Goal: Check status: Check status

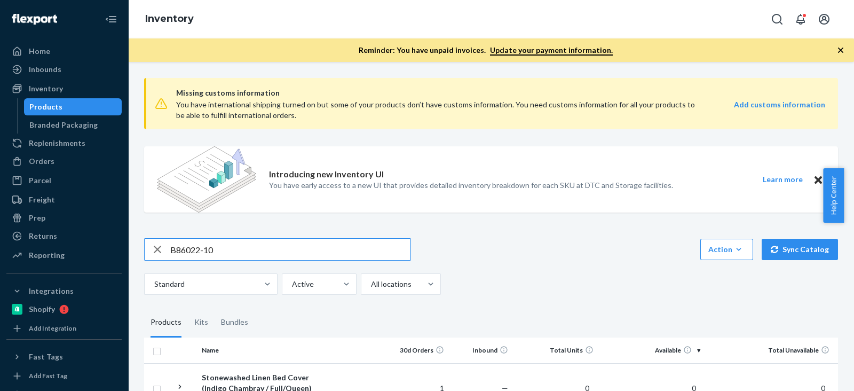
scroll to position [90, 0]
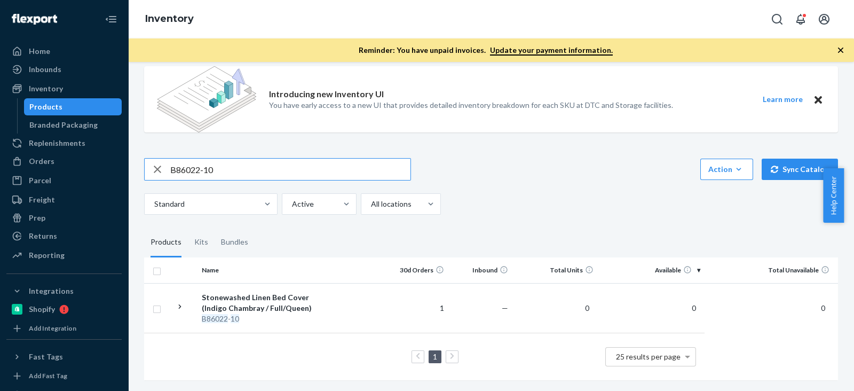
click at [296, 159] on input "B86022-10" at bounding box center [290, 169] width 240 height 21
type input "R141011-06"
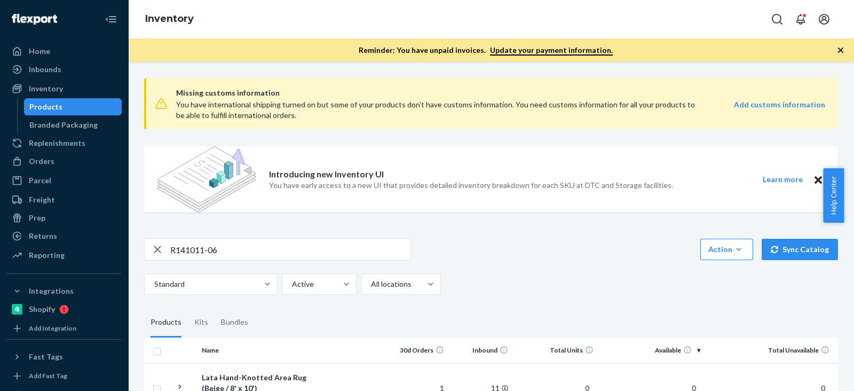
scroll to position [66, 0]
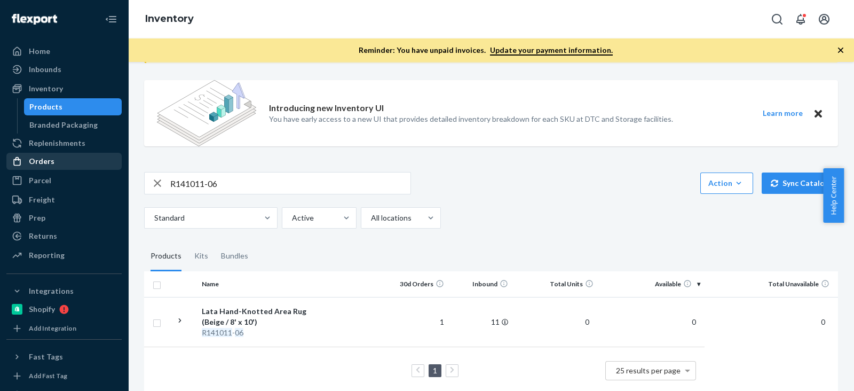
click at [57, 160] on div "Orders" at bounding box center [63, 161] width 113 height 15
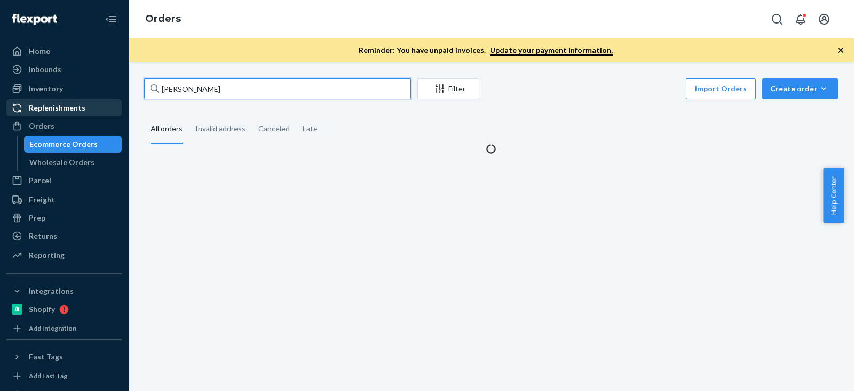
drag, startPoint x: 271, startPoint y: 94, endPoint x: 30, endPoint y: 103, distance: 240.9
click at [30, 103] on div "Home Inbounds Shipping Plans Problems Inventory Products Branded Packaging Repl…" at bounding box center [427, 195] width 854 height 391
paste input "[PERSON_NAME]"
type input "[PERSON_NAME]"
paste input "[PERSON_NAME]"
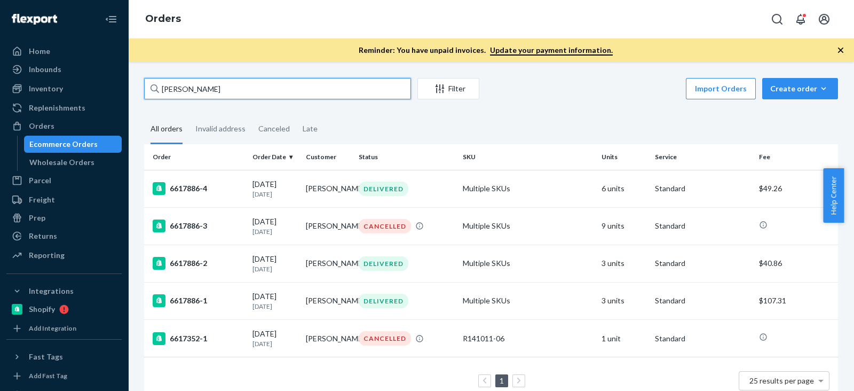
click at [297, 94] on input "[PERSON_NAME]" at bounding box center [277, 88] width 267 height 21
click at [261, 90] on input "[PERSON_NAME]" at bounding box center [277, 88] width 267 height 21
paste input "[PERSON_NAME]"
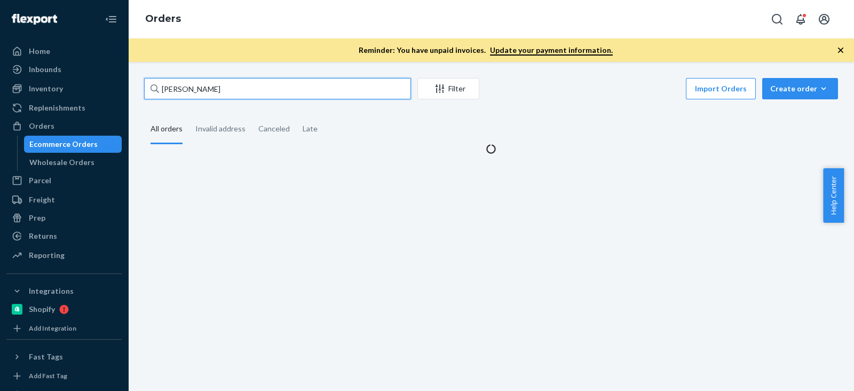
type input "[PERSON_NAME]"
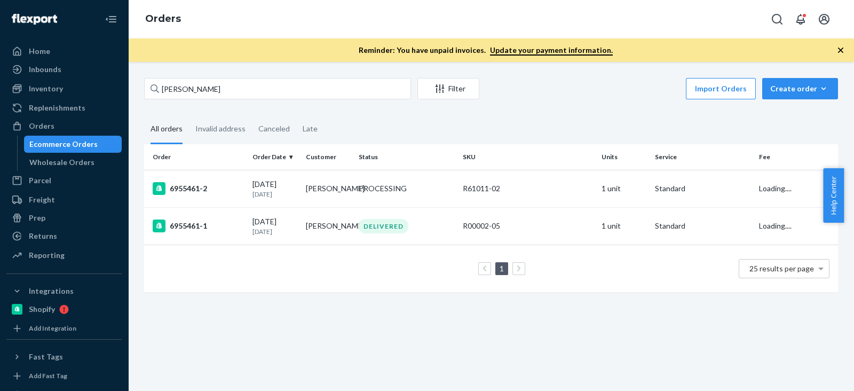
click at [384, 131] on fieldset "All orders Invalid address Canceled Late" at bounding box center [491, 129] width 694 height 29
click at [192, 194] on div "6955461-2" at bounding box center [198, 188] width 91 height 13
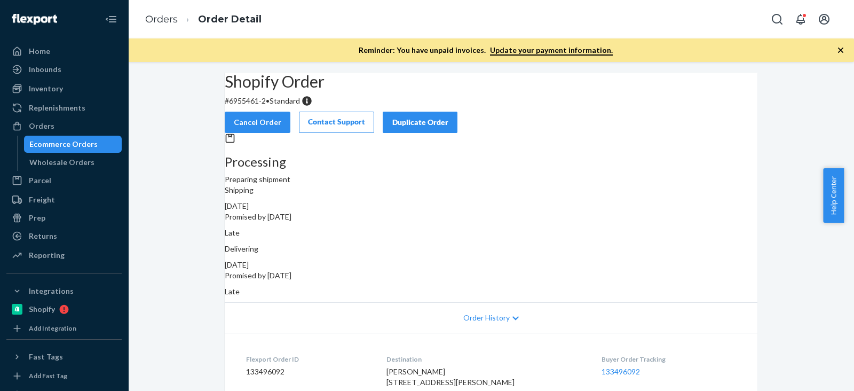
click at [841, 46] on icon "button" at bounding box center [841, 50] width 11 height 11
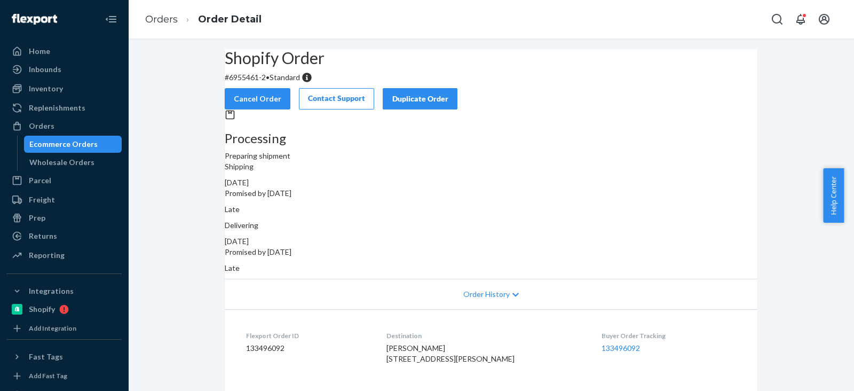
click at [51, 148] on div "Ecommerce Orders" at bounding box center [63, 144] width 68 height 11
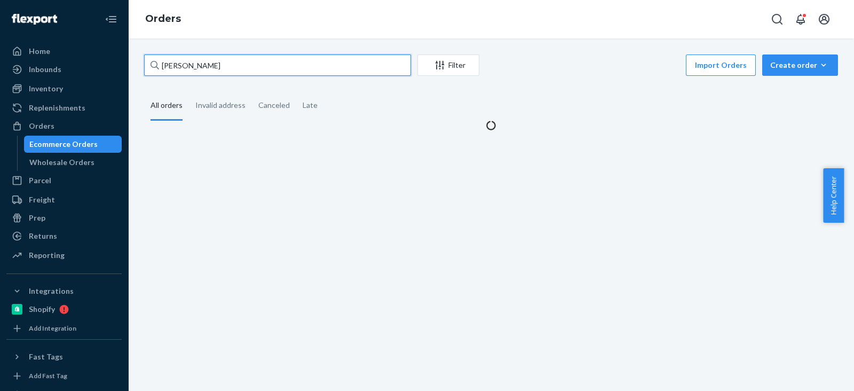
drag, startPoint x: 307, startPoint y: 75, endPoint x: 171, endPoint y: 68, distance: 135.8
click at [0, 83] on div "Home Inbounds Shipping Plans Problems Inventory Products Branded Packaging Repl…" at bounding box center [427, 195] width 854 height 391
paste input "447660952735"
type input "447660952735"
paste input "447660952735"
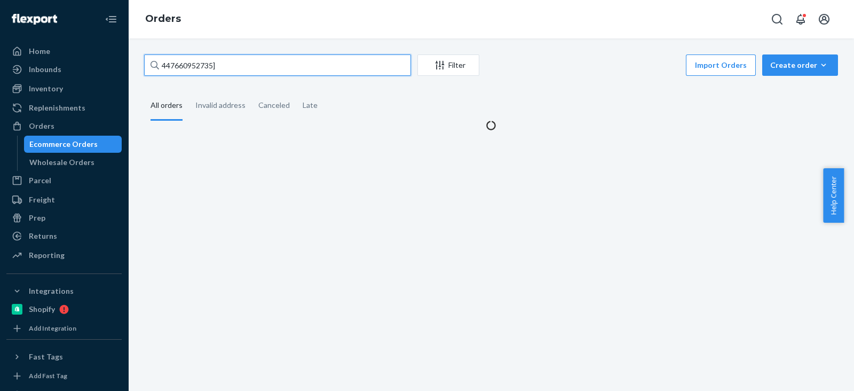
type input "447660952735"
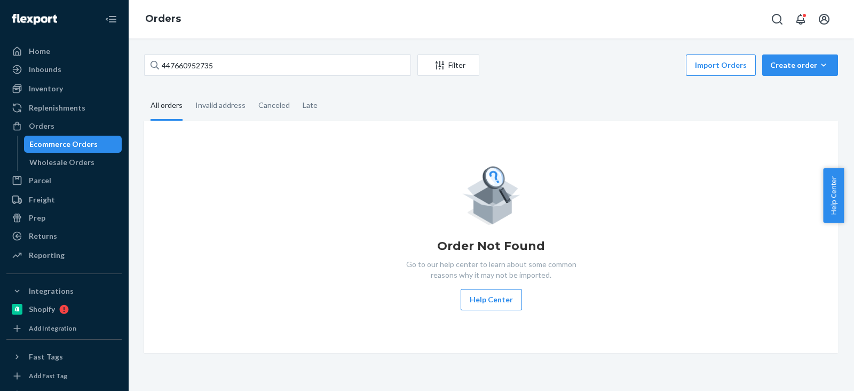
drag, startPoint x: 485, startPoint y: 110, endPoint x: 494, endPoint y: 108, distance: 8.7
click at [485, 111] on fieldset "All orders Invalid address Canceled Late" at bounding box center [491, 105] width 694 height 29
